Goal: Browse casually: Explore the website without a specific task or goal

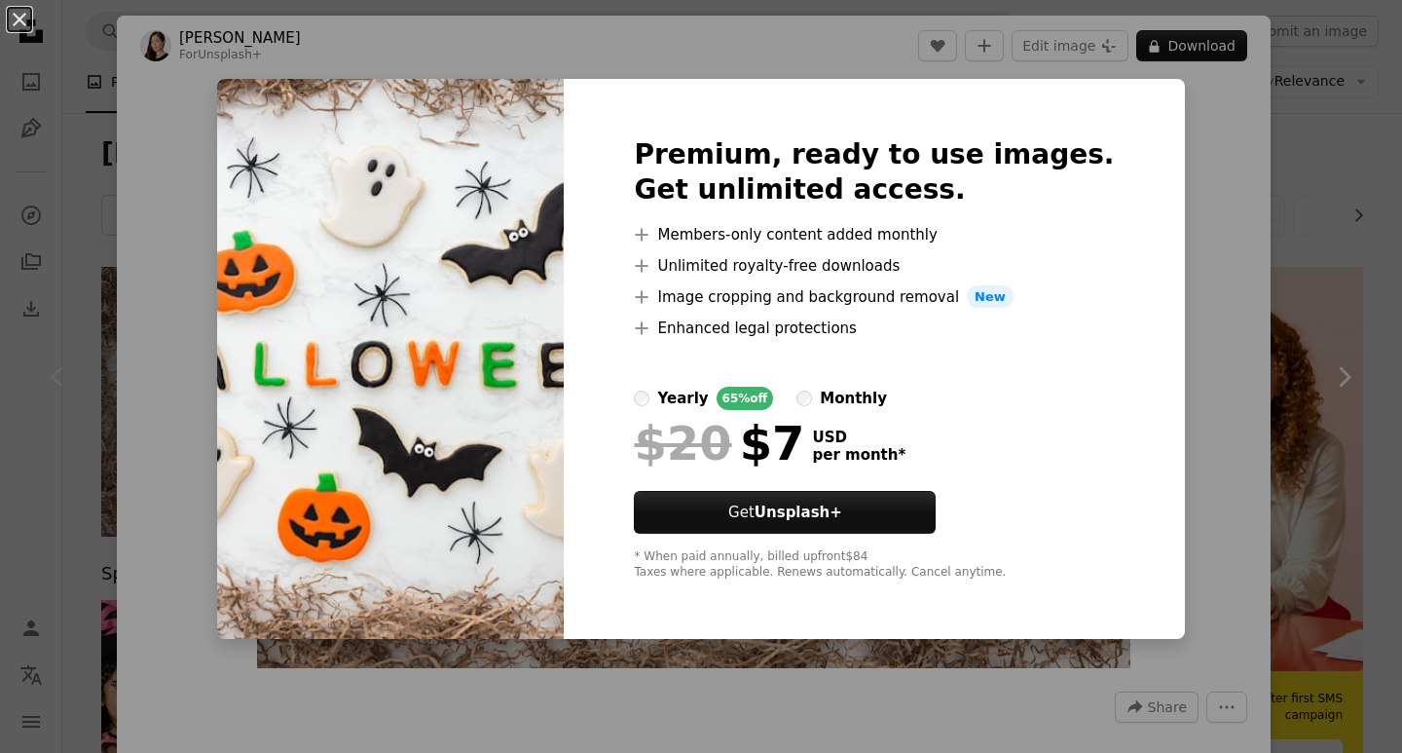
click at [1193, 178] on div "An X shape Premium, ready to use images. Get unlimited access. A plus sign Memb…" at bounding box center [701, 376] width 1402 height 753
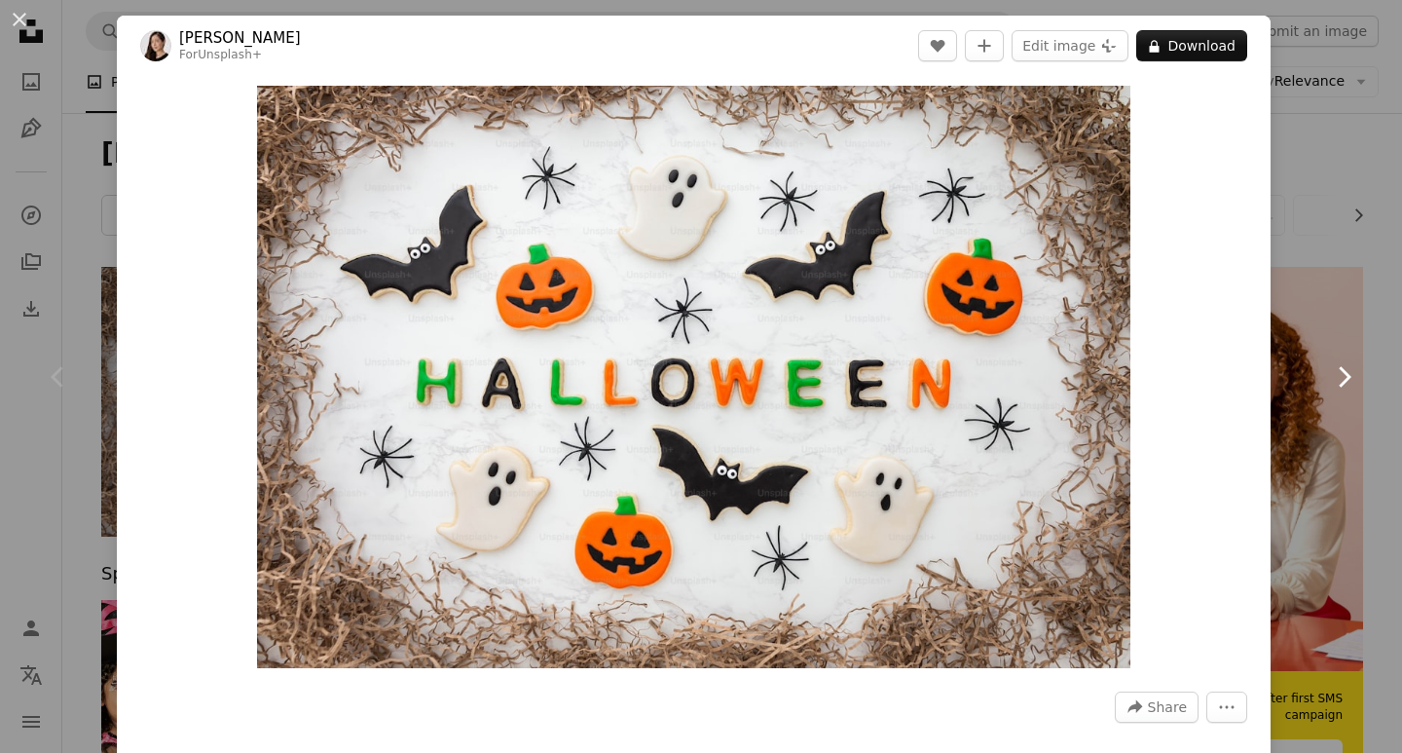
click at [1320, 325] on link "Chevron right" at bounding box center [1343, 376] width 117 height 187
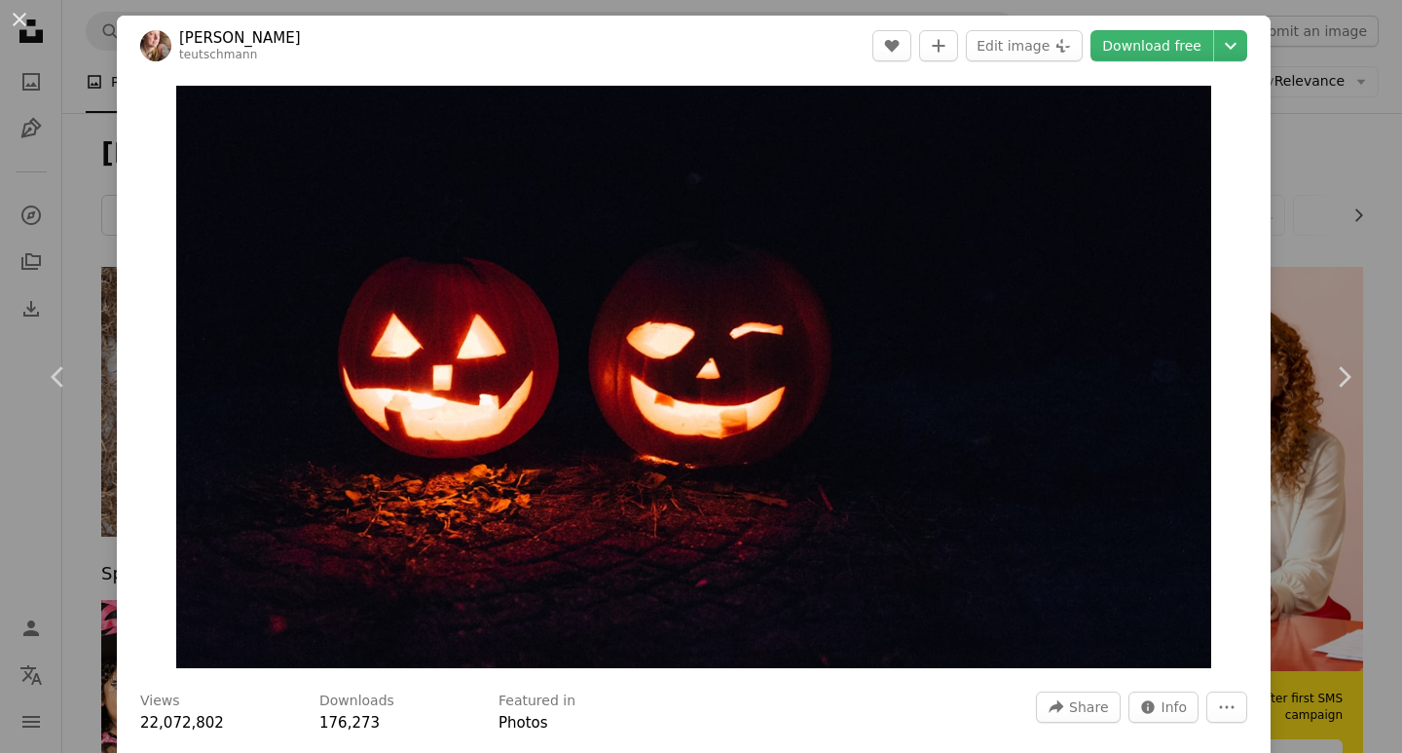
click at [561, 49] on header "[PERSON_NAME] A heart A plus sign Edit image Plus sign for Unsplash+ Download f…" at bounding box center [694, 46] width 1154 height 60
click at [1322, 618] on div "An X shape Chevron left Chevron right [PERSON_NAME] A heart A plus sign Edit im…" at bounding box center [701, 376] width 1402 height 753
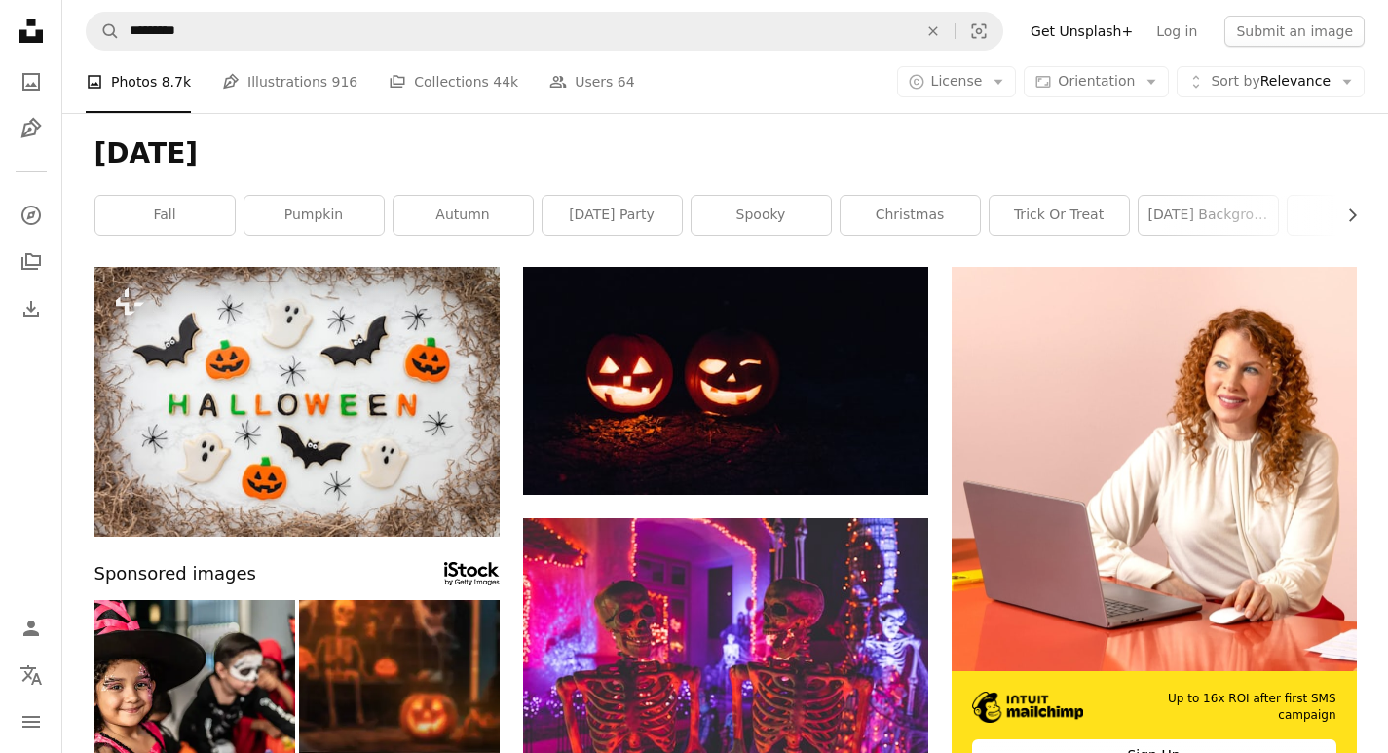
click at [697, 148] on h1 "[DATE]" at bounding box center [725, 153] width 1262 height 35
click at [26, 252] on icon "A stack of folders" at bounding box center [30, 261] width 23 height 23
